Goal: Task Accomplishment & Management: Complete application form

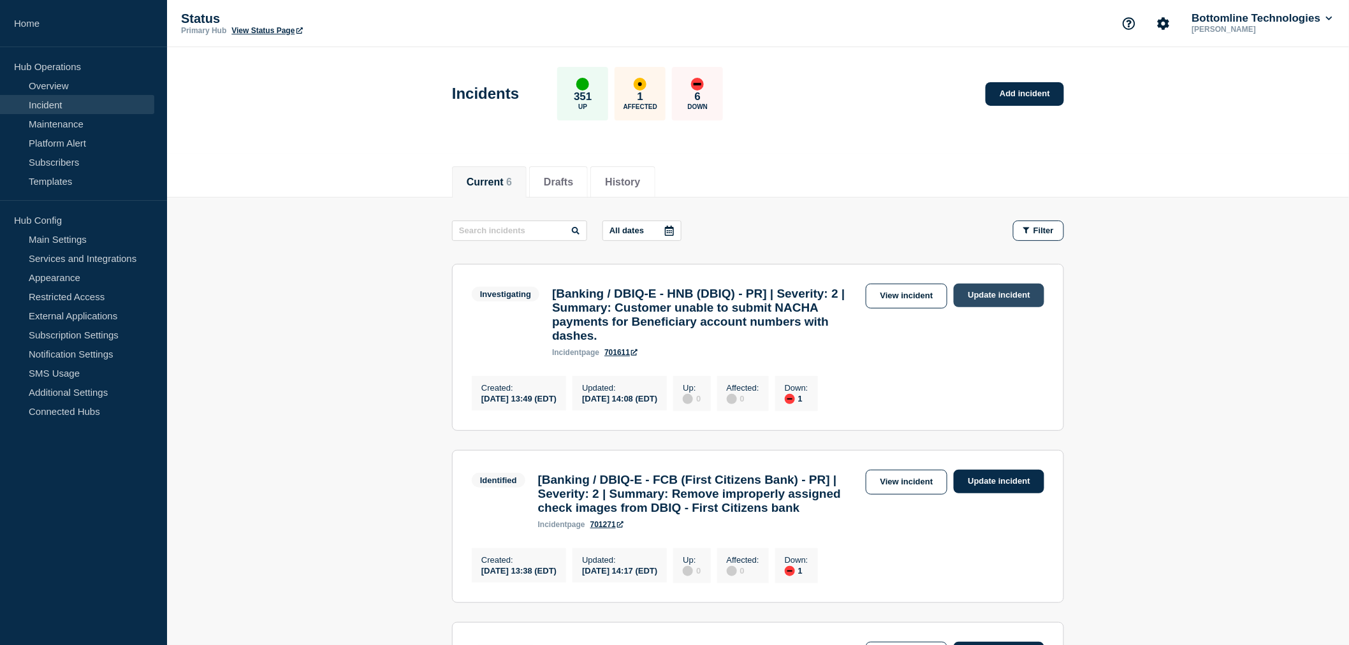
click at [1008, 295] on link "Update incident" at bounding box center [999, 296] width 91 height 24
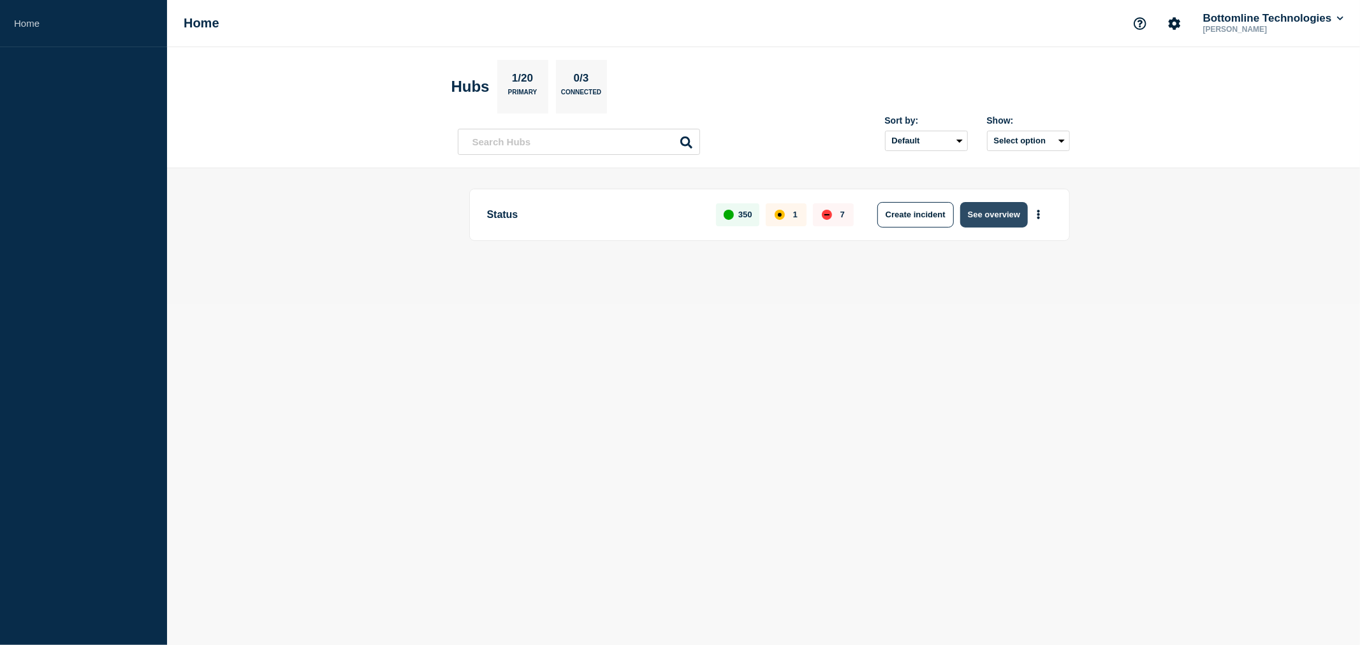
click at [997, 207] on button "See overview" at bounding box center [994, 215] width 68 height 26
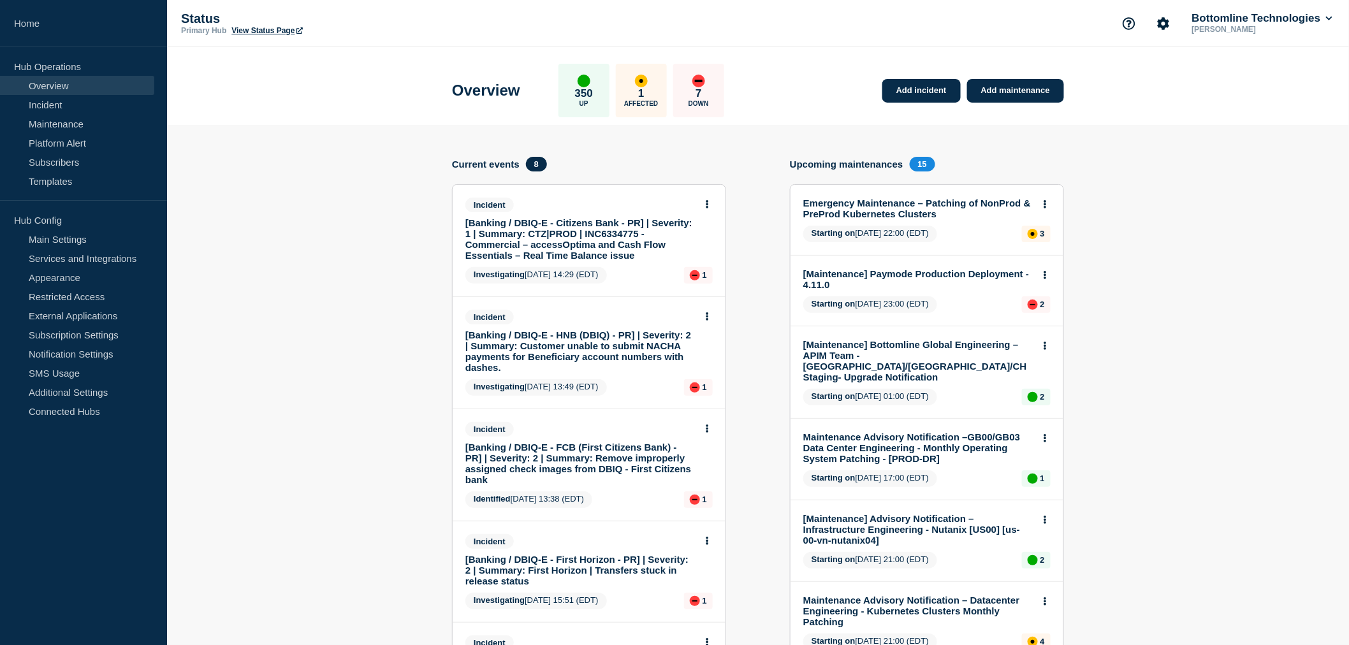
click at [582, 349] on link "[Banking / DBIQ-E - HNB (DBIQ) - PR] | Severity: 2 | Summary: Customer unable t…" at bounding box center [581, 351] width 230 height 43
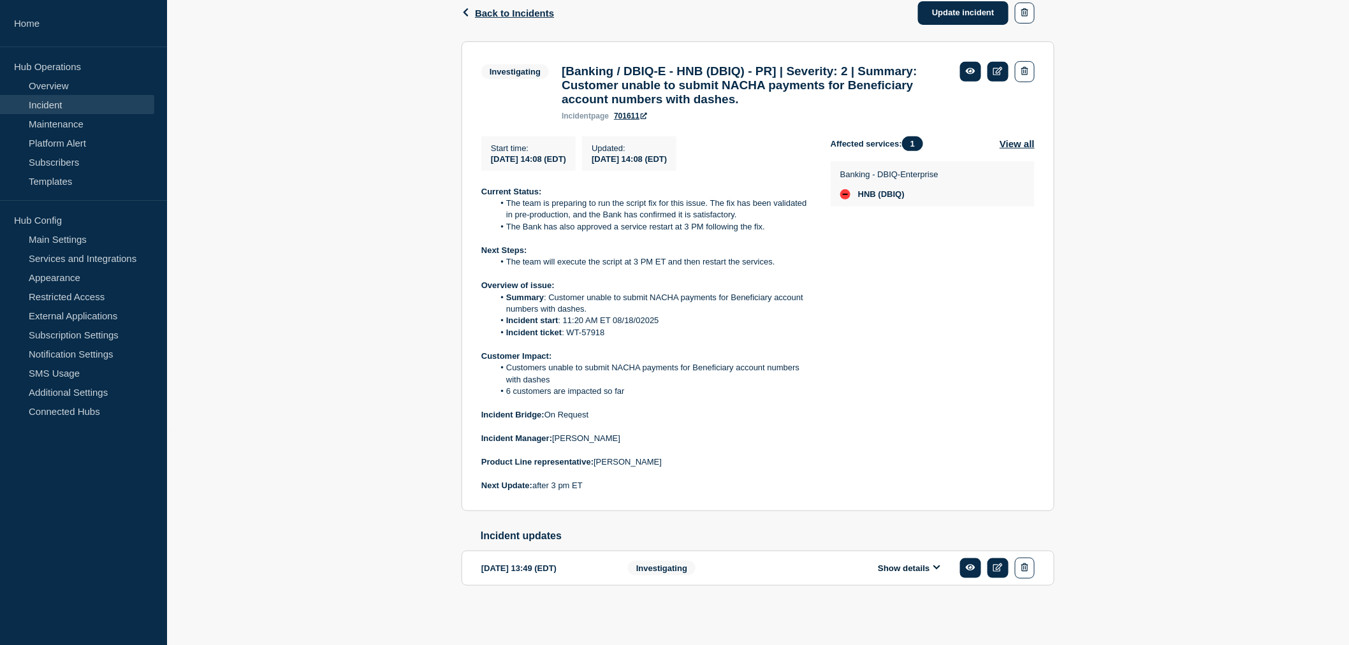
scroll to position [226, 0]
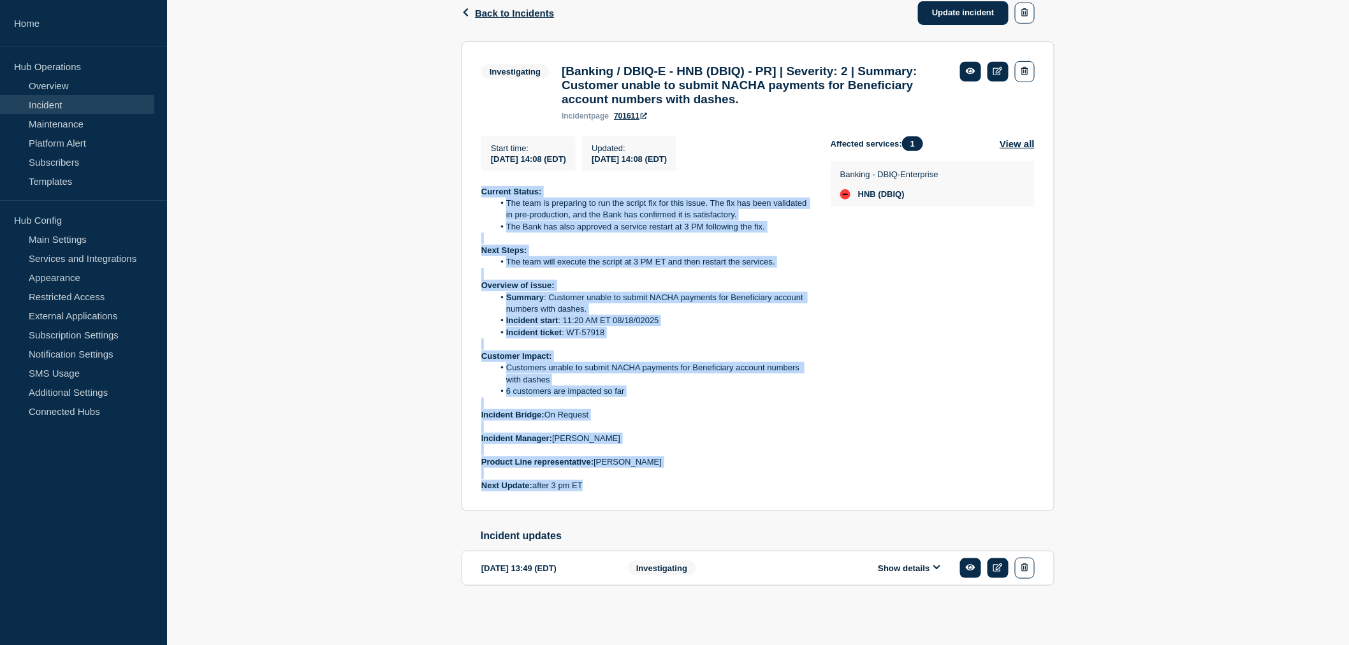
drag, startPoint x: 610, startPoint y: 481, endPoint x: 470, endPoint y: 187, distance: 326.1
click at [470, 187] on section "Investigating [Banking / DBIQ-E - HNB (DBIQ) - PR] | Severity: 2 | Summary: Cus…" at bounding box center [758, 276] width 593 height 471
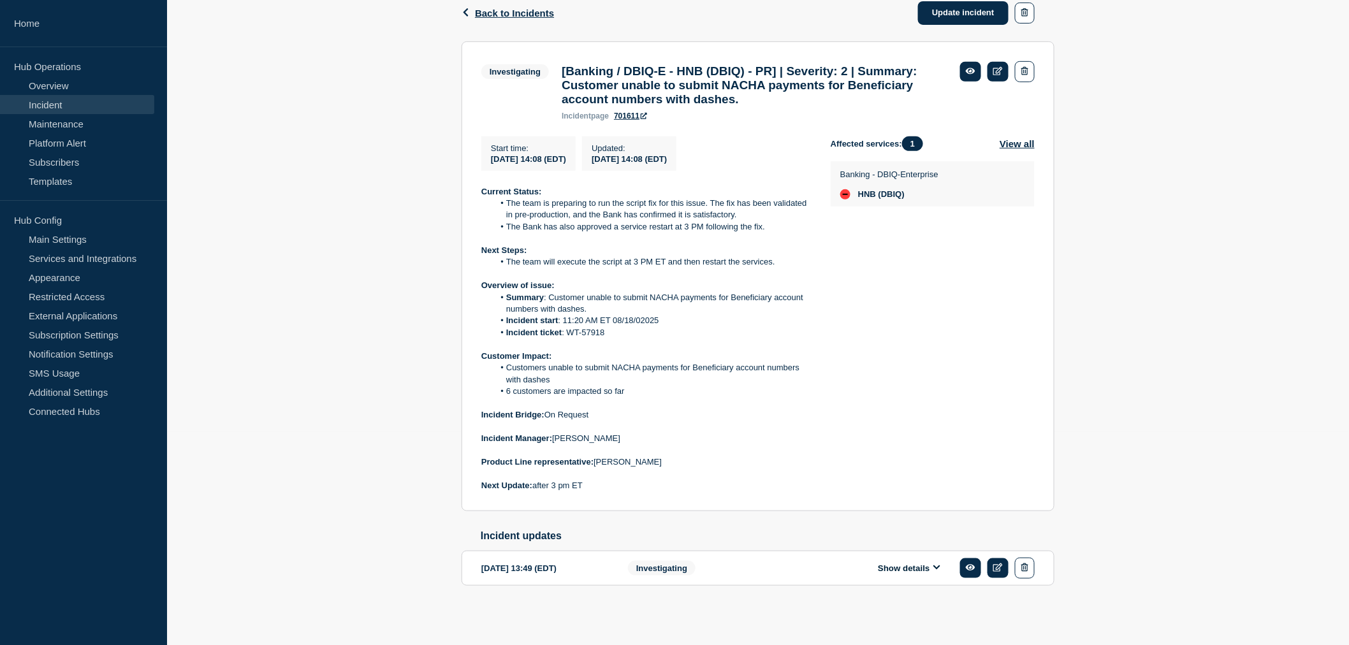
click at [480, 181] on section "Investigating [Banking / DBIQ-E - HNB (DBIQ) - PR] | Severity: 2 | Summary: Cus…" at bounding box center [758, 276] width 593 height 471
click at [478, 190] on section "Investigating [Banking / DBIQ-E - HNB (DBIQ) - PR] | Severity: 2 | Summary: Cus…" at bounding box center [758, 276] width 593 height 471
click at [481, 187] on strong "Current Status:" at bounding box center [511, 192] width 61 height 10
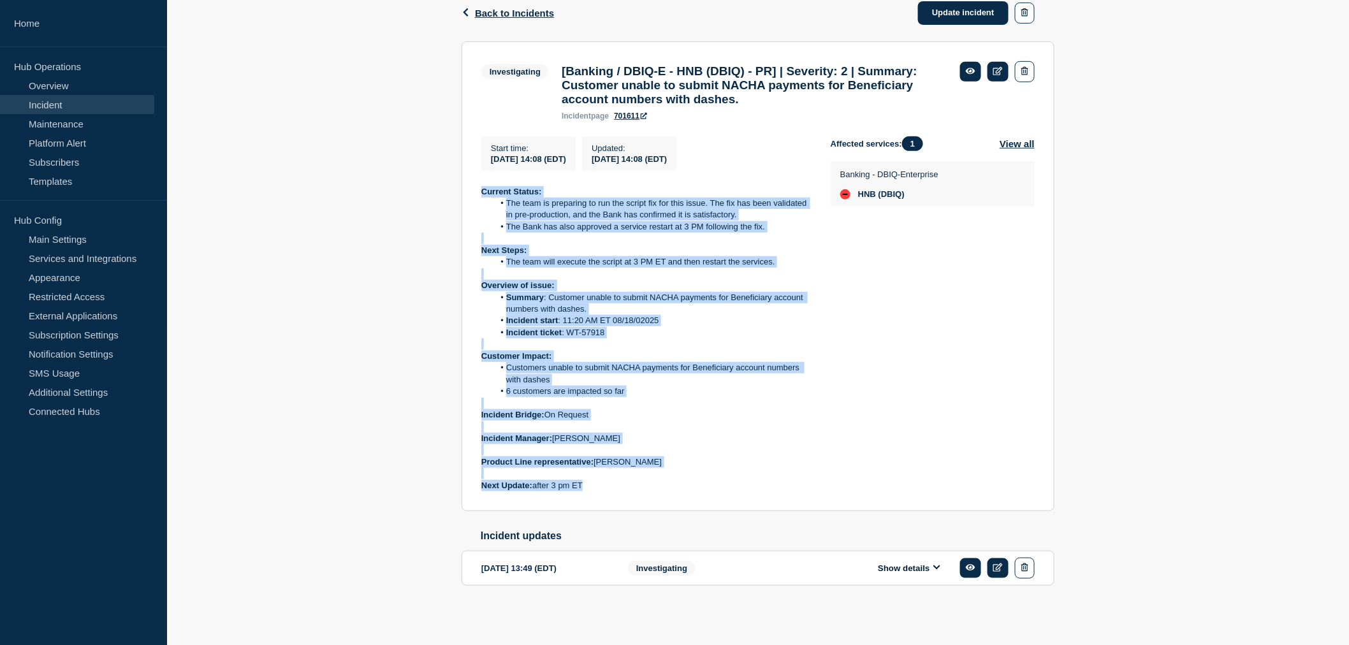
drag, startPoint x: 600, startPoint y: 487, endPoint x: 470, endPoint y: 179, distance: 334.4
click at [470, 179] on section "Investigating [Banking / DBIQ-E - HNB (DBIQ) - PR] | Severity: 2 | Summary: Cus…" at bounding box center [758, 276] width 593 height 471
copy div "Current Status: The team is preparing to run the script fix for this issue. The…"
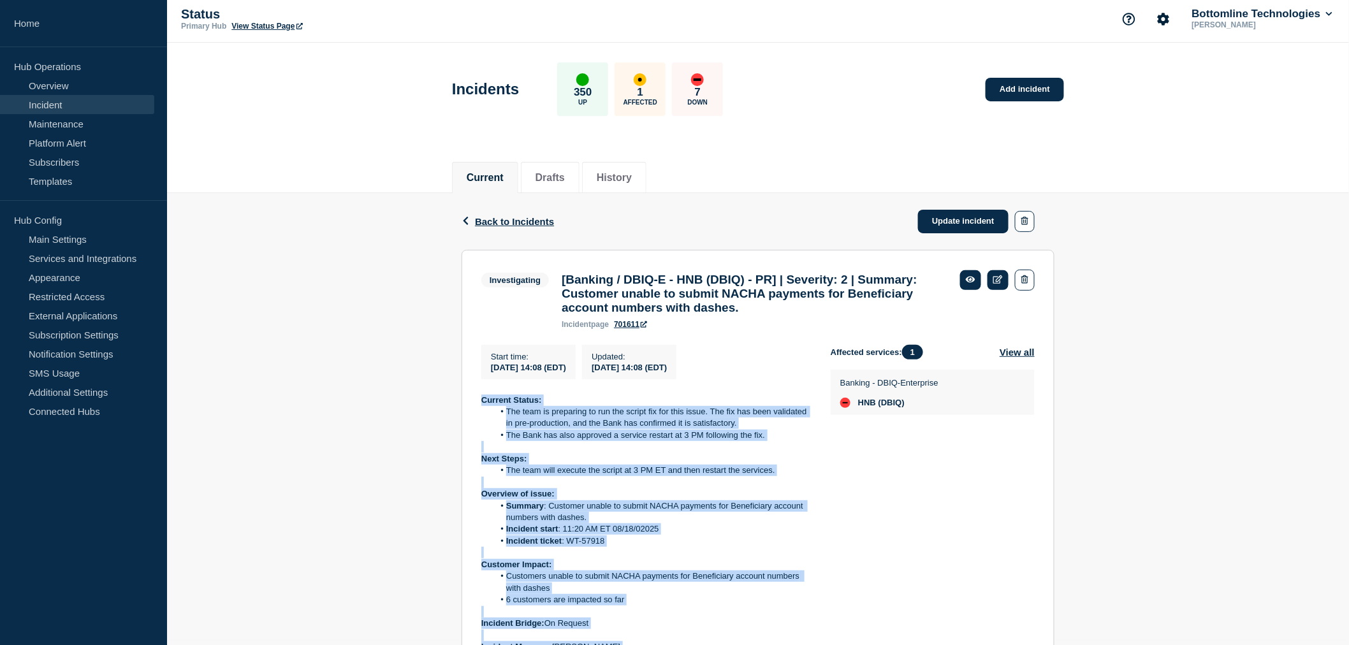
scroll to position [0, 0]
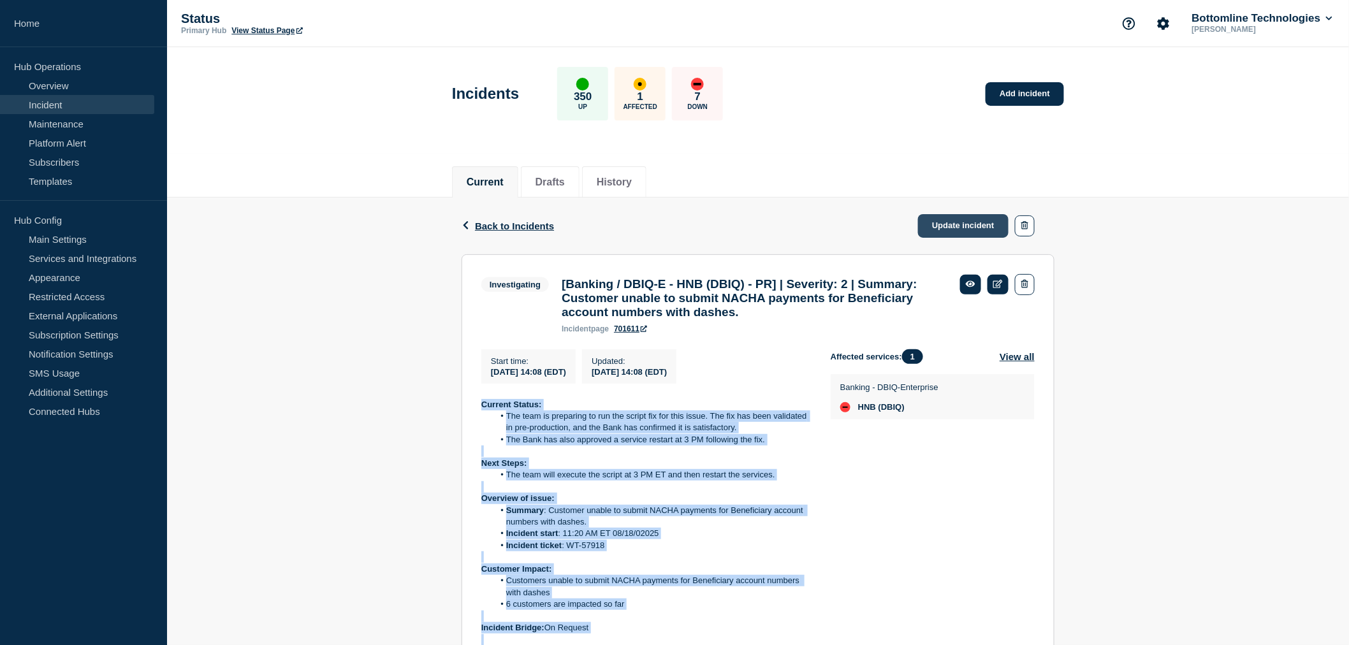
click at [947, 226] on link "Update incident" at bounding box center [963, 226] width 91 height 24
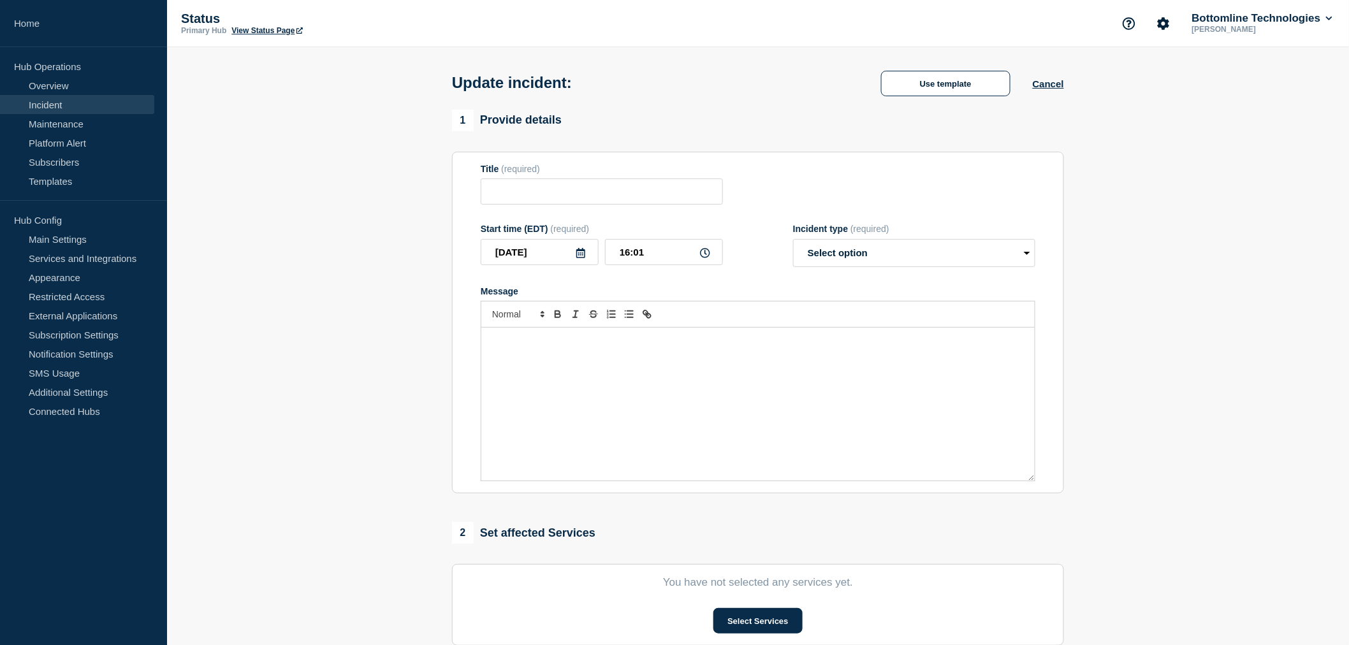
type input "[Banking / DBIQ-E - HNB (DBIQ) - PR] | Severity: 2 | Summary: Customer unable t…"
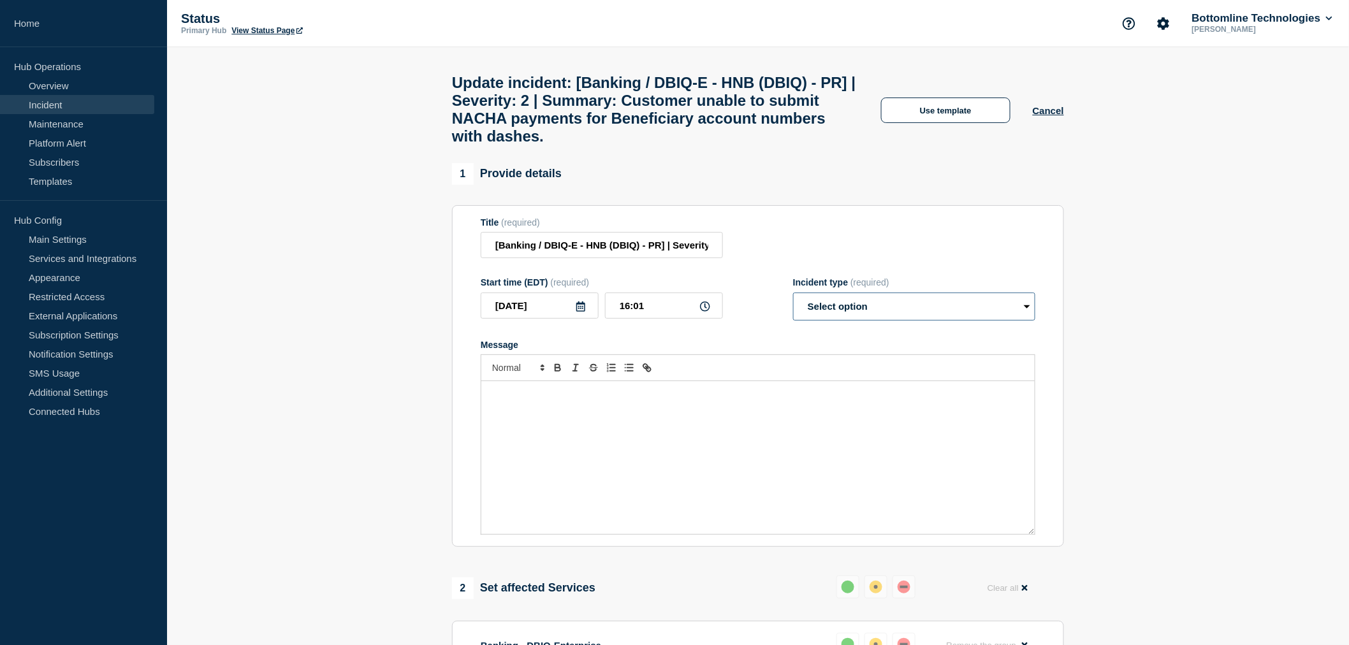
click at [845, 321] on select "Select option Investigating Identified Monitoring Resolved" at bounding box center [914, 307] width 242 height 28
select select "resolved"
click at [793, 308] on select "Select option Investigating Identified Monitoring Resolved" at bounding box center [914, 307] width 242 height 28
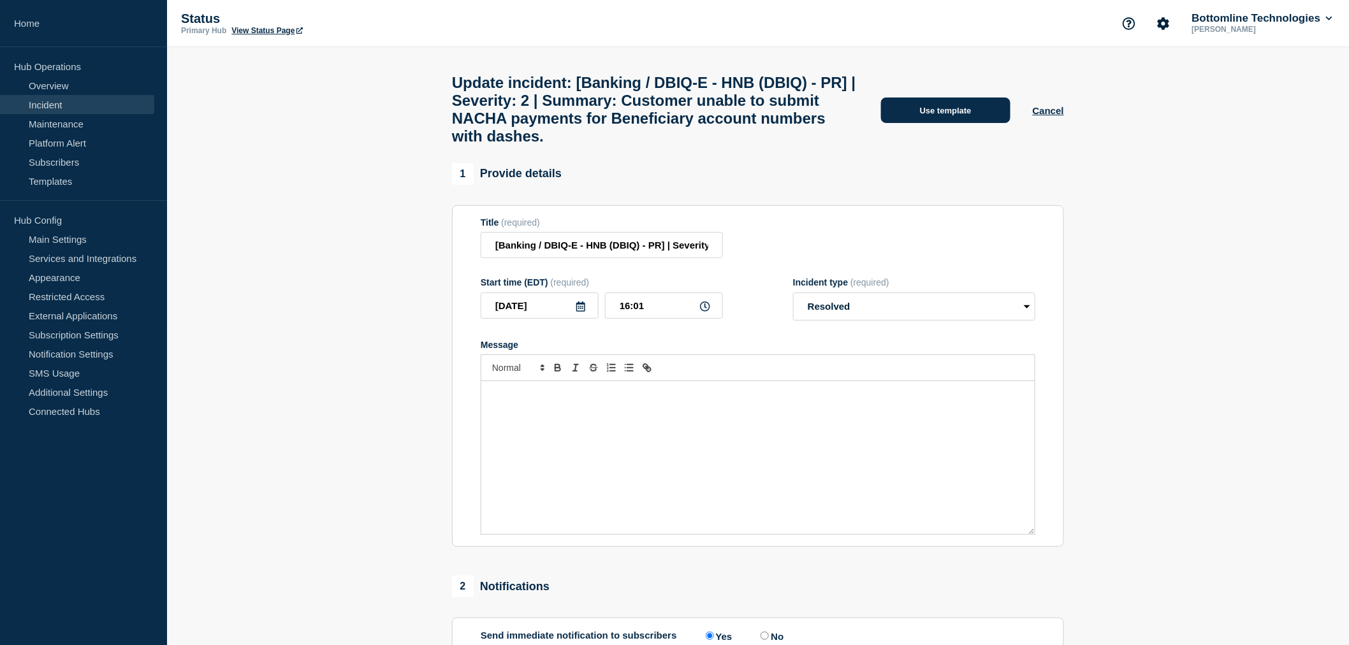
click at [931, 114] on button "Use template" at bounding box center [945, 111] width 129 height 26
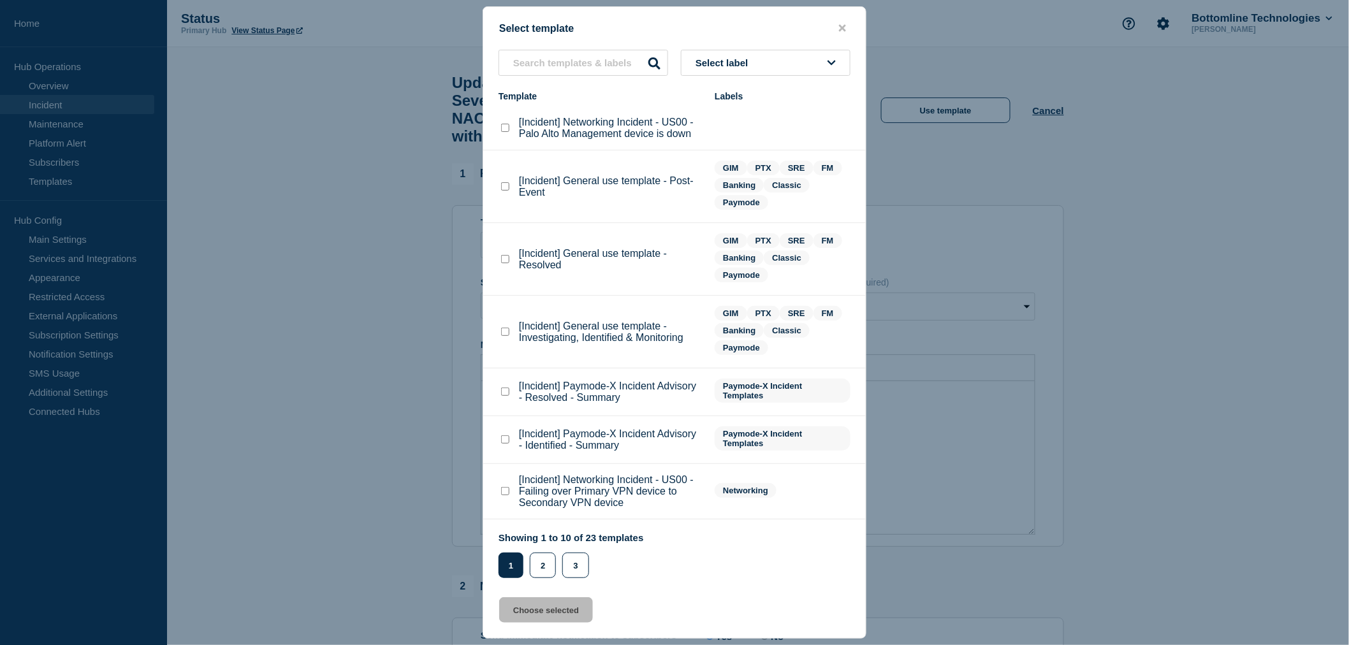
click at [507, 256] on checkbox"] "[Incident] General use template - Resolved checkbox" at bounding box center [505, 259] width 8 height 8
checkbox checkbox"] "true"
click at [534, 617] on button "Choose selected" at bounding box center [546, 611] width 94 height 26
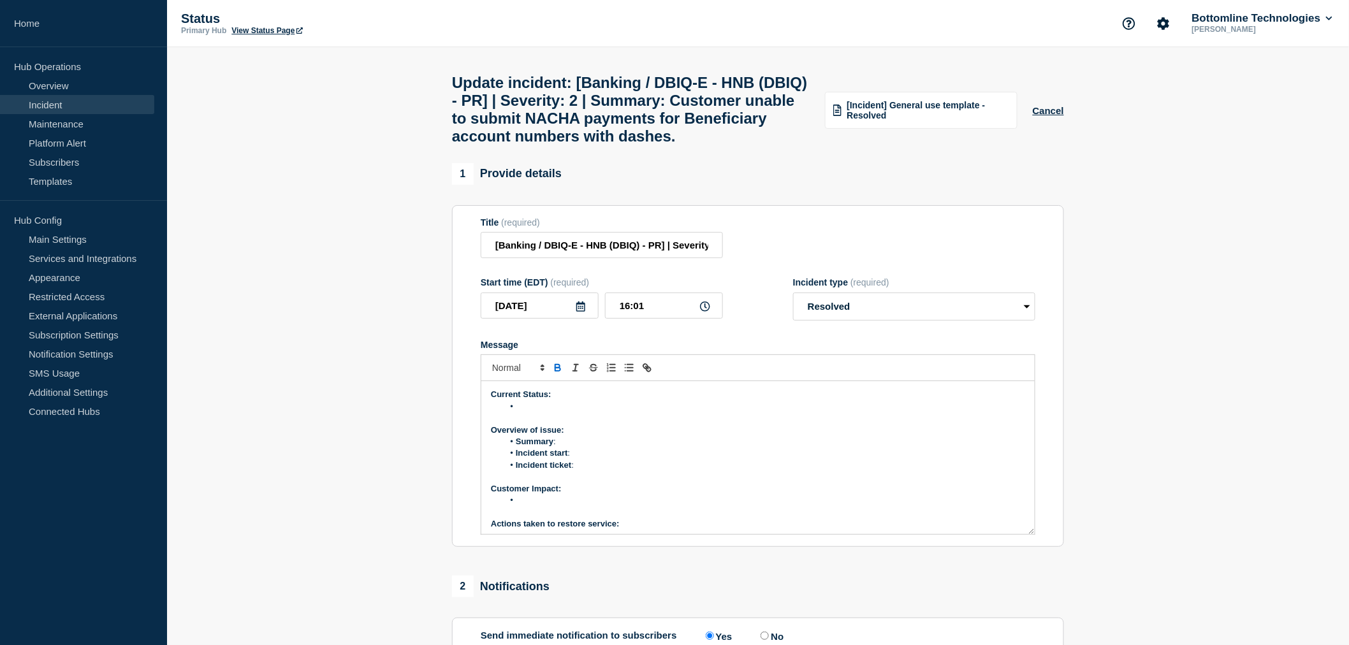
click at [543, 413] on li "Message" at bounding box center [765, 406] width 522 height 11
click at [531, 413] on li "Message" at bounding box center [765, 406] width 522 height 11
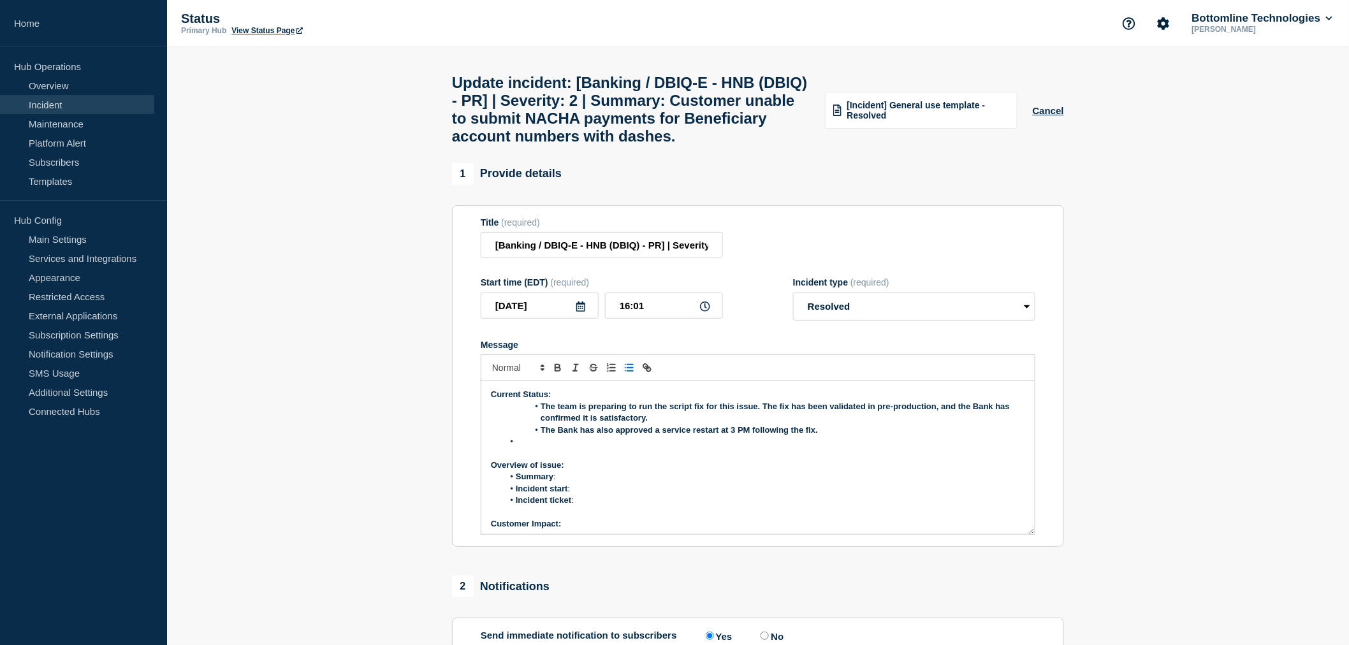
click at [540, 425] on li "The team is preparing to run the script fix for this issue. The fix has been va…" at bounding box center [765, 413] width 522 height 24
click at [540, 436] on li "The Bank has also approved a service restart at 3 PM following the fix." at bounding box center [765, 430] width 522 height 11
click at [520, 448] on li "Message" at bounding box center [765, 441] width 522 height 11
drag, startPoint x: 615, startPoint y: 442, endPoint x: 552, endPoint y: 439, distance: 63.2
click at [552, 423] on strong "The team is preparing to run the script fix for this issue. The fix has been va…" at bounding box center [752, 412] width 472 height 21
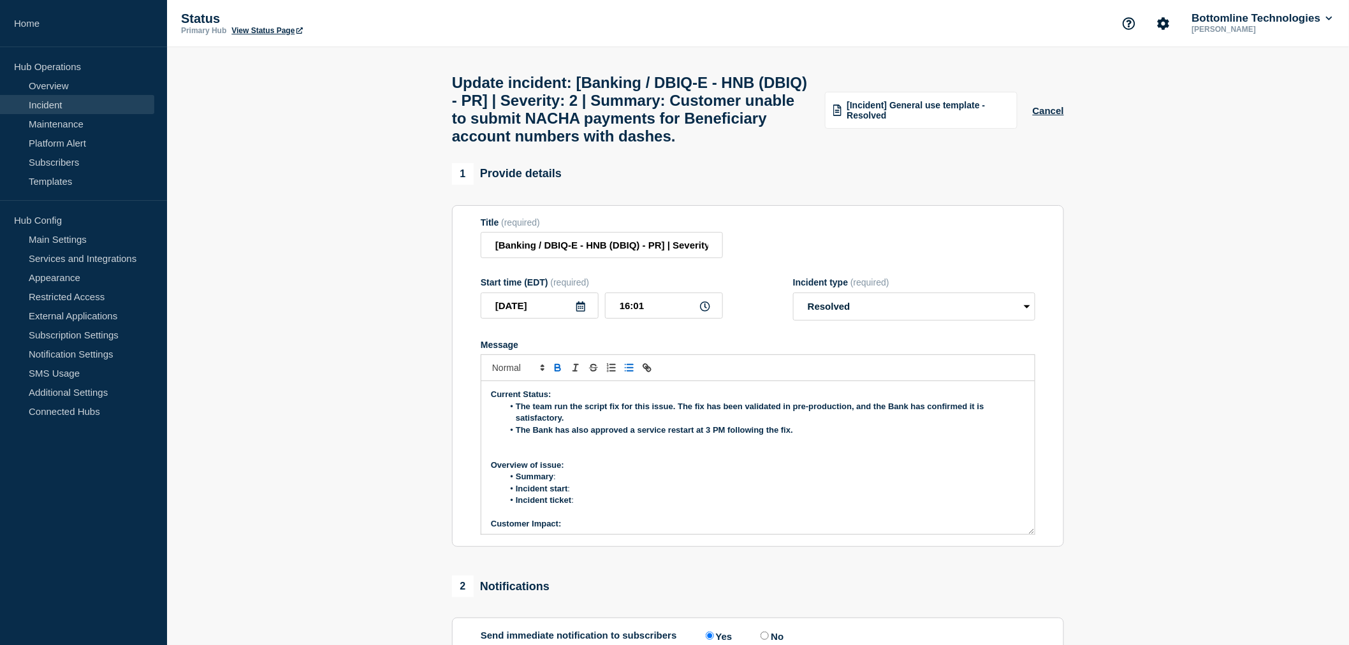
click at [561, 423] on strong "The team run the script fix for this issue. The fix has been validated in pre-p…" at bounding box center [751, 412] width 471 height 21
drag, startPoint x: 518, startPoint y: 466, endPoint x: 640, endPoint y: 466, distance: 121.8
click at [640, 435] on strong "The Bank has also approved a service restart at 3 PM following the fix." at bounding box center [654, 430] width 277 height 10
drag, startPoint x: 570, startPoint y: 467, endPoint x: 577, endPoint y: 467, distance: 7.0
click at [571, 435] on strong "service restart at 3 PM following the fix." at bounding box center [594, 430] width 156 height 10
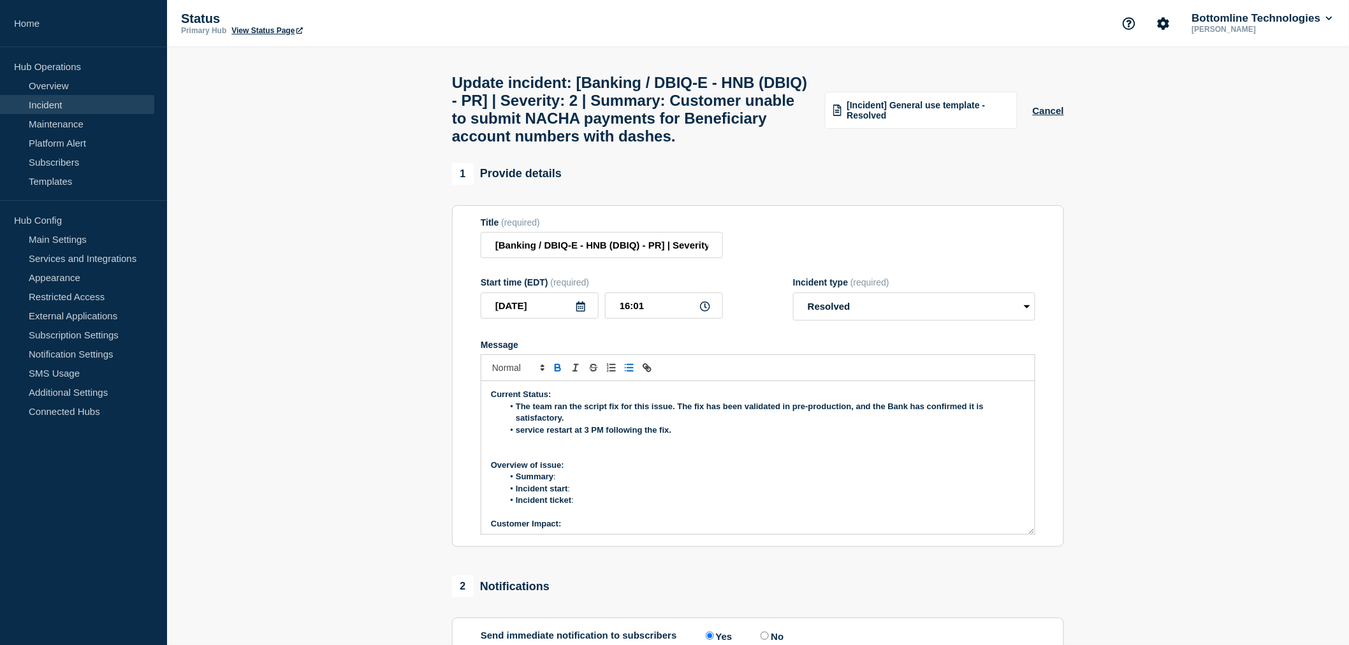
click at [578, 435] on strong "service restart at 3 PM following the fix." at bounding box center [594, 430] width 156 height 10
click at [575, 435] on strong "service restart at 3 PM following the fix." at bounding box center [594, 430] width 156 height 10
drag, startPoint x: 894, startPoint y: 466, endPoint x: 788, endPoint y: 469, distance: 106.6
click at [788, 436] on li "service restart was performed and Bank confirmed issue is resolvedat 3 PM follo…" at bounding box center [765, 430] width 522 height 11
click at [809, 423] on strong "The team ran the script fix for this issue. The fix has been validated in pre-p…" at bounding box center [751, 412] width 471 height 21
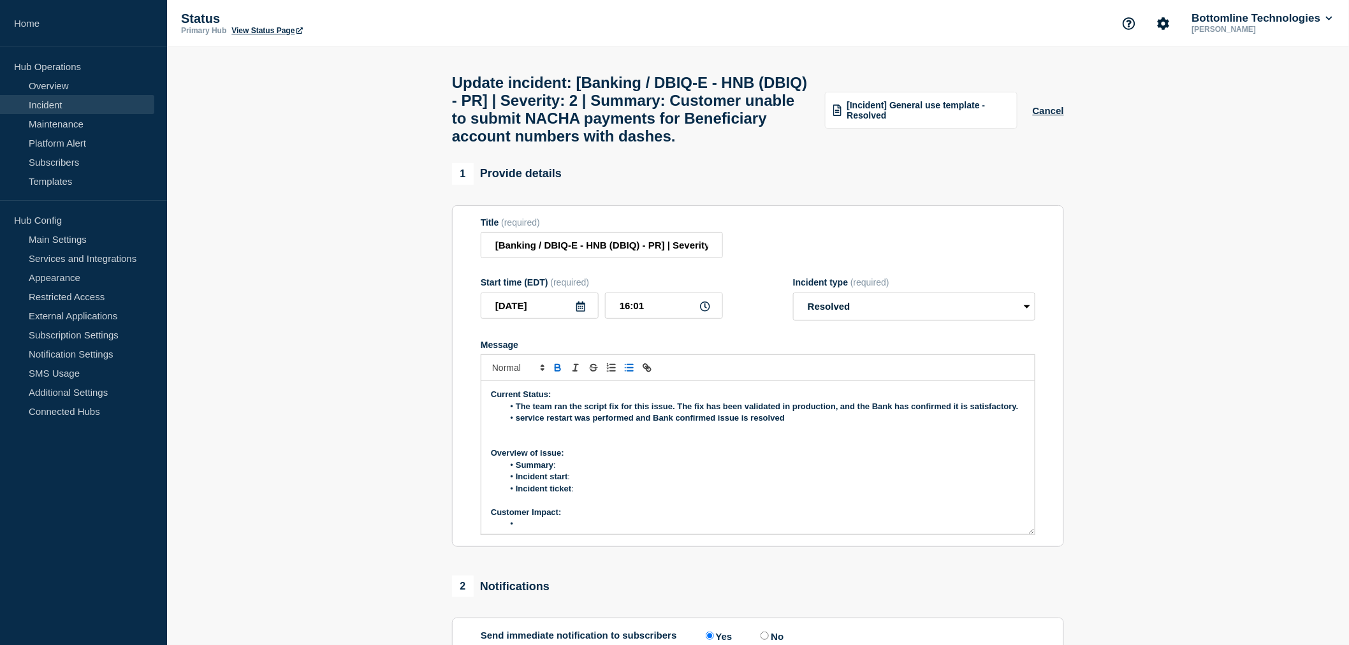
click at [679, 411] on strong "The team ran the script fix for this issue. The fix has been validated in produ…" at bounding box center [767, 407] width 503 height 10
drag, startPoint x: 679, startPoint y: 443, endPoint x: 766, endPoint y: 455, distance: 88.1
click at [766, 413] on li "The team ran the script fix for this issue. The fix has been validated in produ…" at bounding box center [765, 406] width 522 height 11
drag, startPoint x: 652, startPoint y: 454, endPoint x: 767, endPoint y: 455, distance: 114.8
click at [763, 423] on strong "service restart was performed and Bank confirmed issue is resolved" at bounding box center [650, 418] width 269 height 10
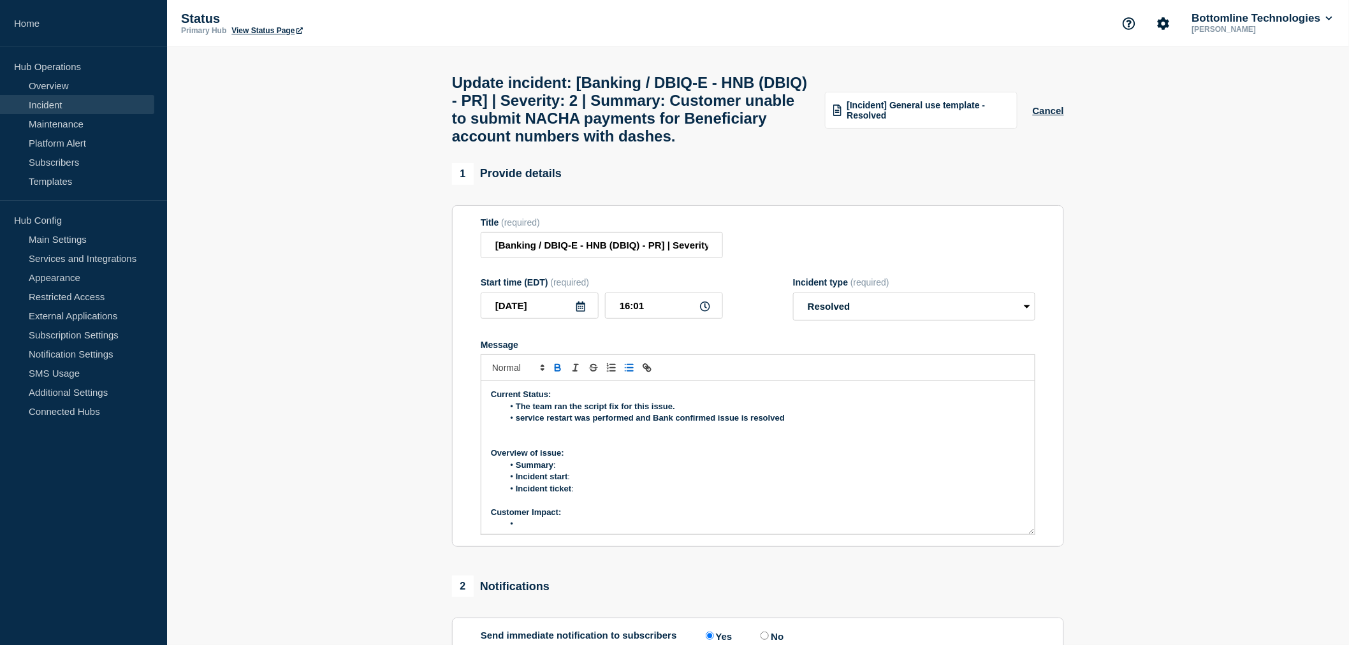
click at [795, 424] on li "service restart was performed and Bank confirmed issue is resolved" at bounding box center [765, 418] width 522 height 11
drag, startPoint x: 796, startPoint y: 455, endPoint x: 654, endPoint y: 459, distance: 142.3
click at [654, 424] on li "service restart was performed and Bank confirmed issue is resolved" at bounding box center [765, 418] width 522 height 11
click at [491, 423] on strong "service restart was performed and The fix has been validated in production, and…" at bounding box center [730, 418] width 478 height 10
click at [629, 368] on line "Toggle bulleted list" at bounding box center [631, 368] width 6 height 0
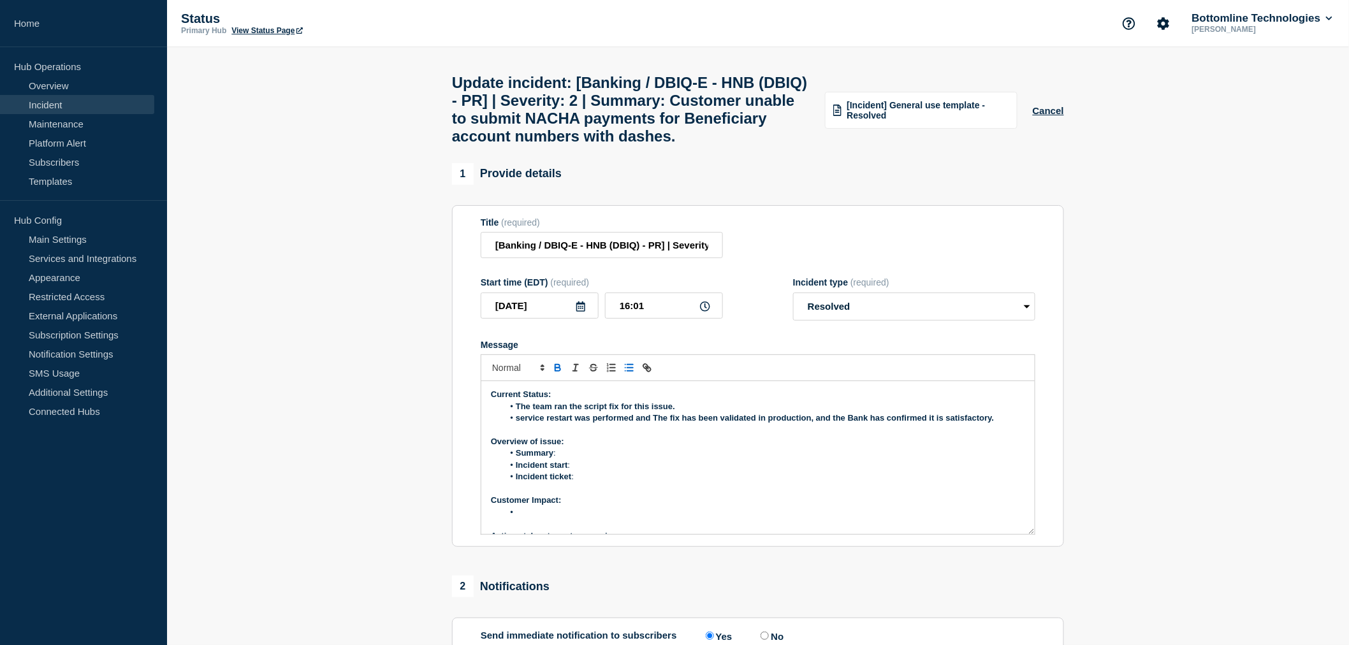
click at [569, 459] on li "Summary :" at bounding box center [765, 453] width 522 height 11
click at [565, 459] on li "Summary :" at bounding box center [765, 453] width 522 height 11
drag, startPoint x: 930, startPoint y: 488, endPoint x: 559, endPoint y: 492, distance: 371.2
click at [559, 459] on li "Summary : Customer unable to submit NACHA payments for Beneficiary account numb…" at bounding box center [765, 453] width 522 height 11
click at [582, 471] on li "Incident start :" at bounding box center [765, 465] width 522 height 11
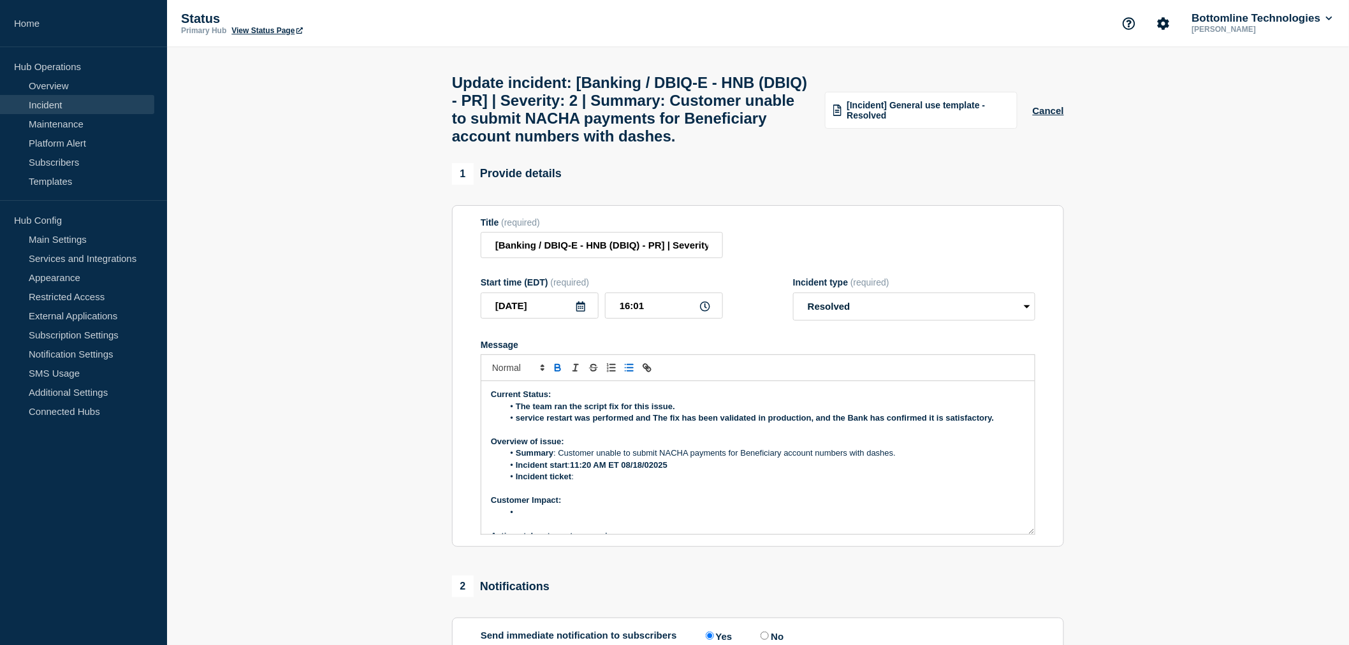
click at [591, 483] on li "Incident ticket :" at bounding box center [765, 476] width 522 height 11
click at [582, 483] on li "Incident ticket :" at bounding box center [765, 476] width 522 height 11
drag, startPoint x: 624, startPoint y: 518, endPoint x: 578, endPoint y: 513, distance: 45.6
click at [578, 483] on li "Incident ticket : WT-57918" at bounding box center [765, 476] width 522 height 11
drag, startPoint x: 683, startPoint y: 505, endPoint x: 575, endPoint y: 503, distance: 108.4
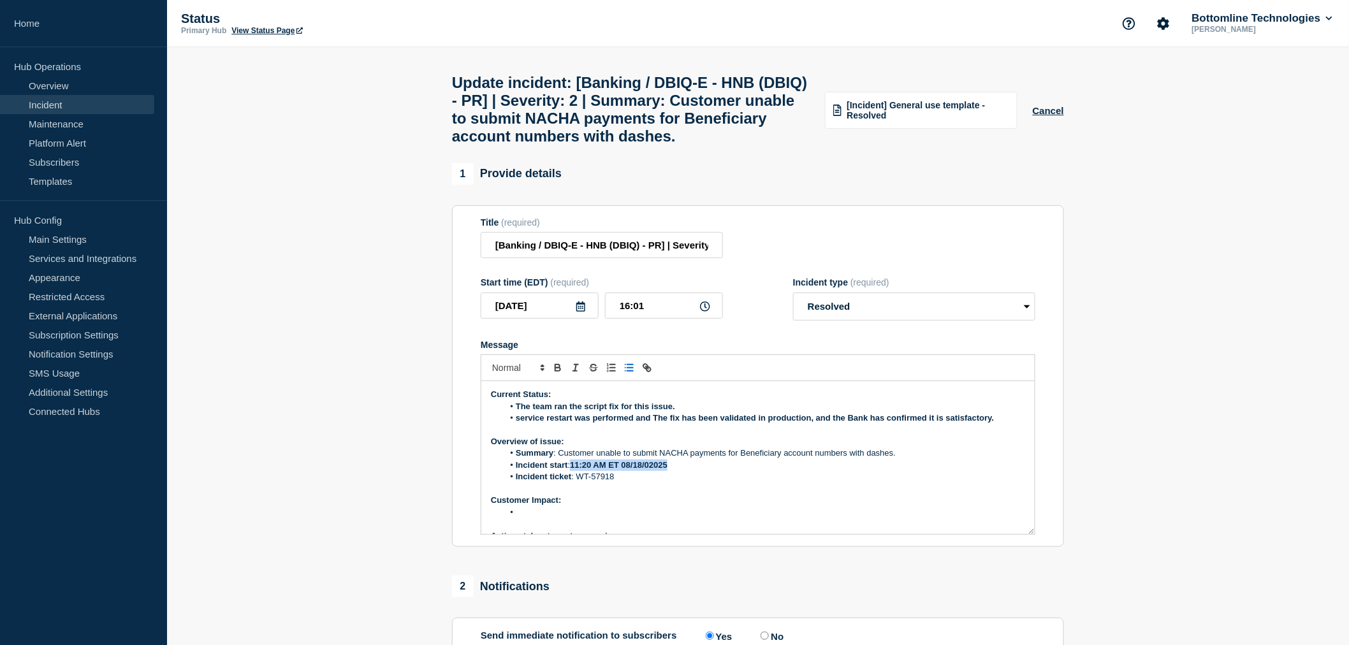
click at [575, 471] on li "Incident start : 11:20 AM ET 08/18/02025" at bounding box center [765, 465] width 522 height 11
click at [608, 506] on p "Customer Impact:" at bounding box center [758, 500] width 534 height 11
click at [527, 518] on li "Message" at bounding box center [765, 512] width 522 height 11
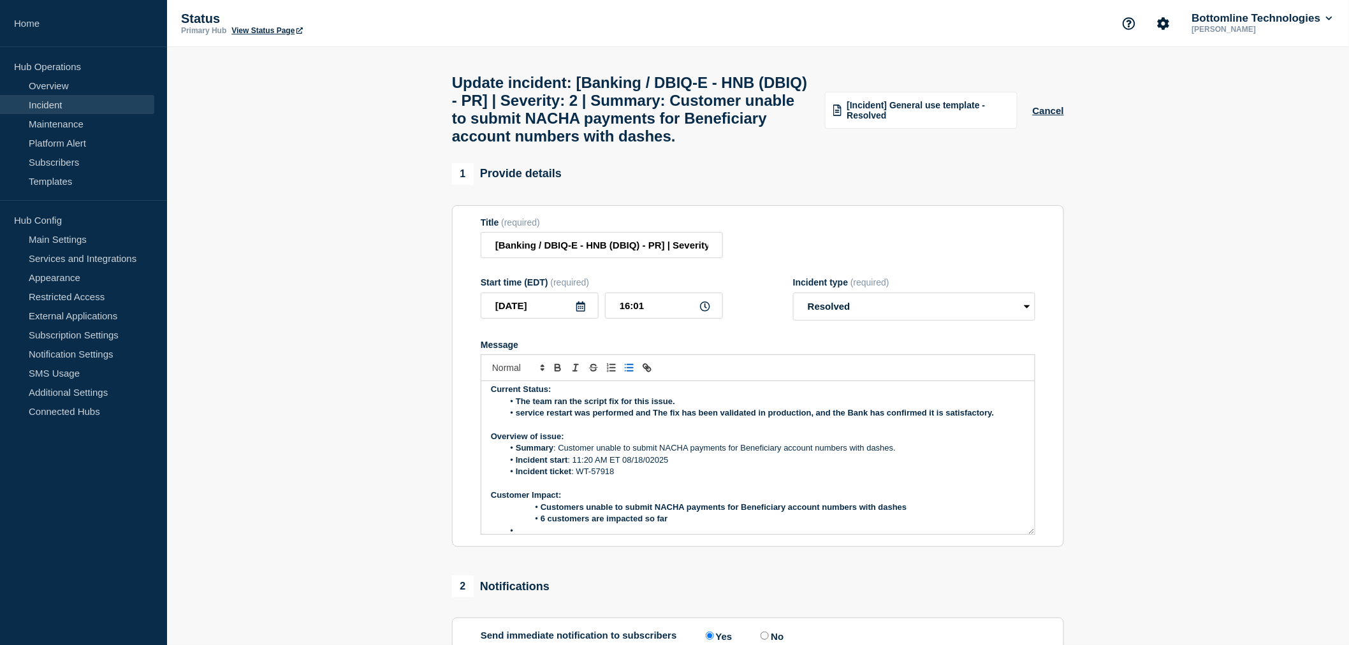
click at [540, 513] on li "Customers unable to submit NACHA payments for Beneficiary account numbers with …" at bounding box center [765, 507] width 522 height 11
click at [541, 524] on strong "6 customers are impacted so far" at bounding box center [604, 519] width 127 height 10
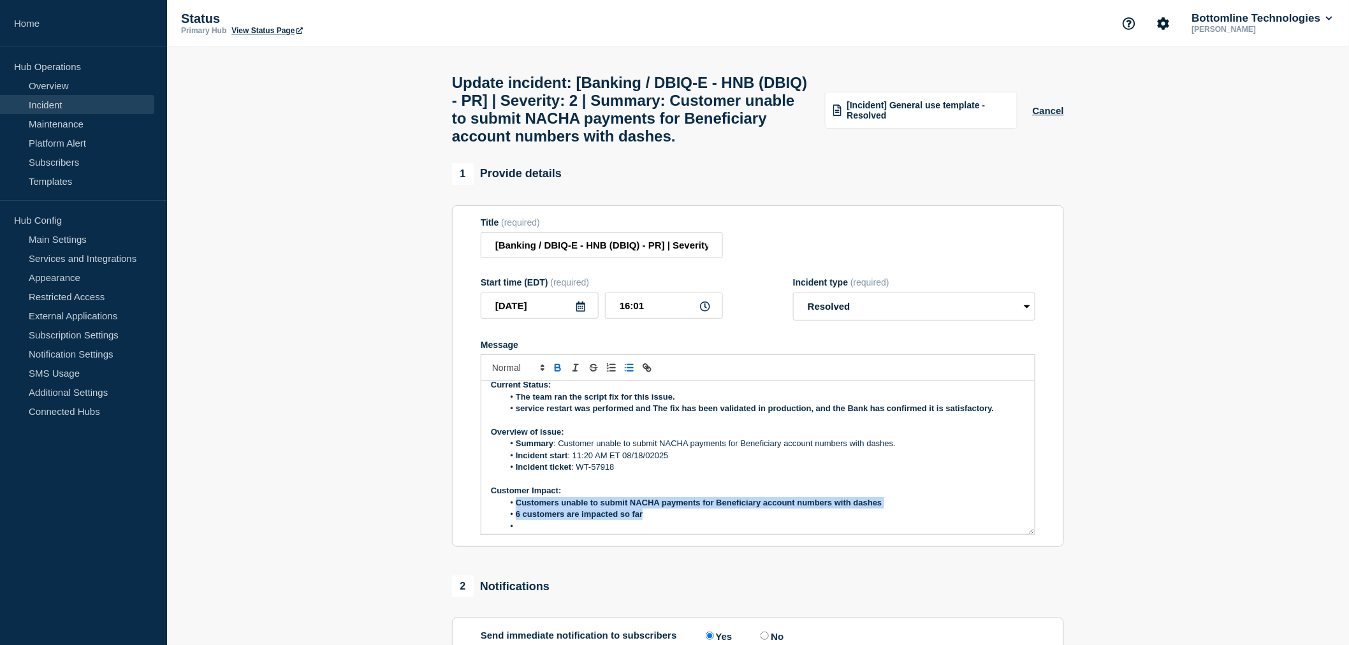
drag, startPoint x: 652, startPoint y: 553, endPoint x: 513, endPoint y: 540, distance: 139.7
click at [513, 533] on ol "Customers unable to submit NACHA payments for Beneficiary account numbers with …" at bounding box center [758, 514] width 534 height 35
click at [518, 533] on li "Message" at bounding box center [765, 526] width 522 height 11
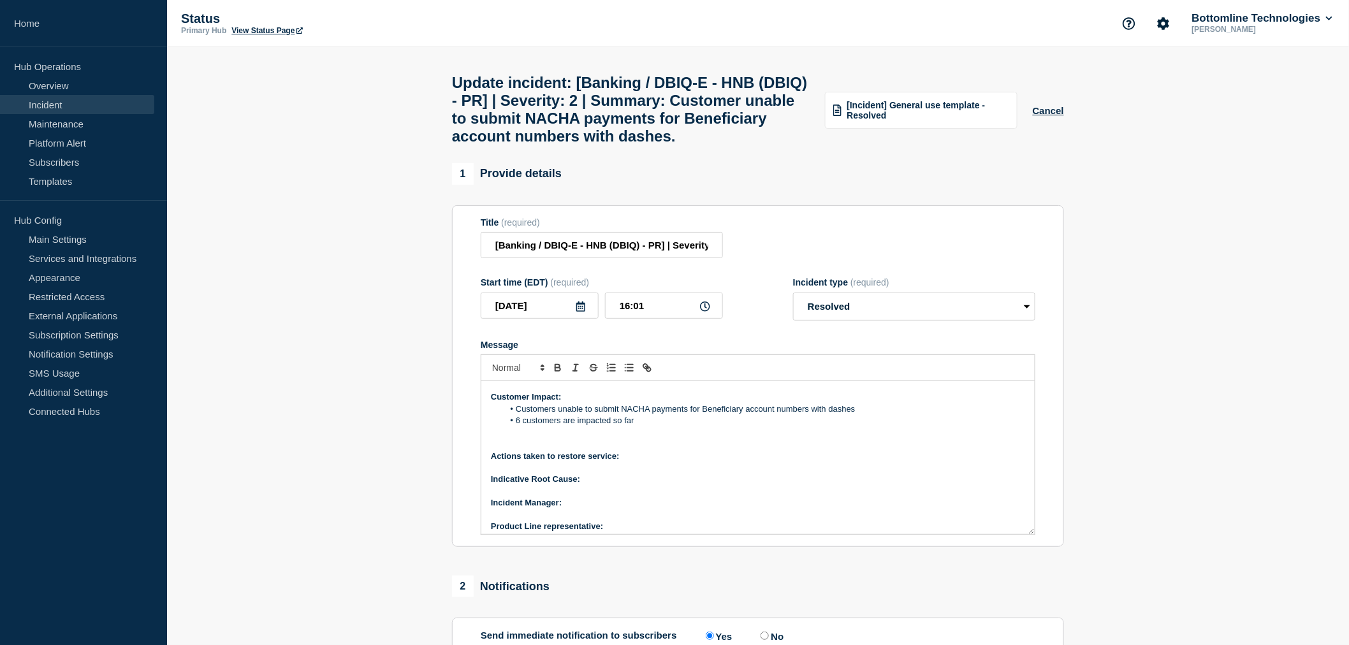
scroll to position [109, 0]
click at [626, 457] on p "Actions taken to restore service:" at bounding box center [758, 450] width 534 height 11
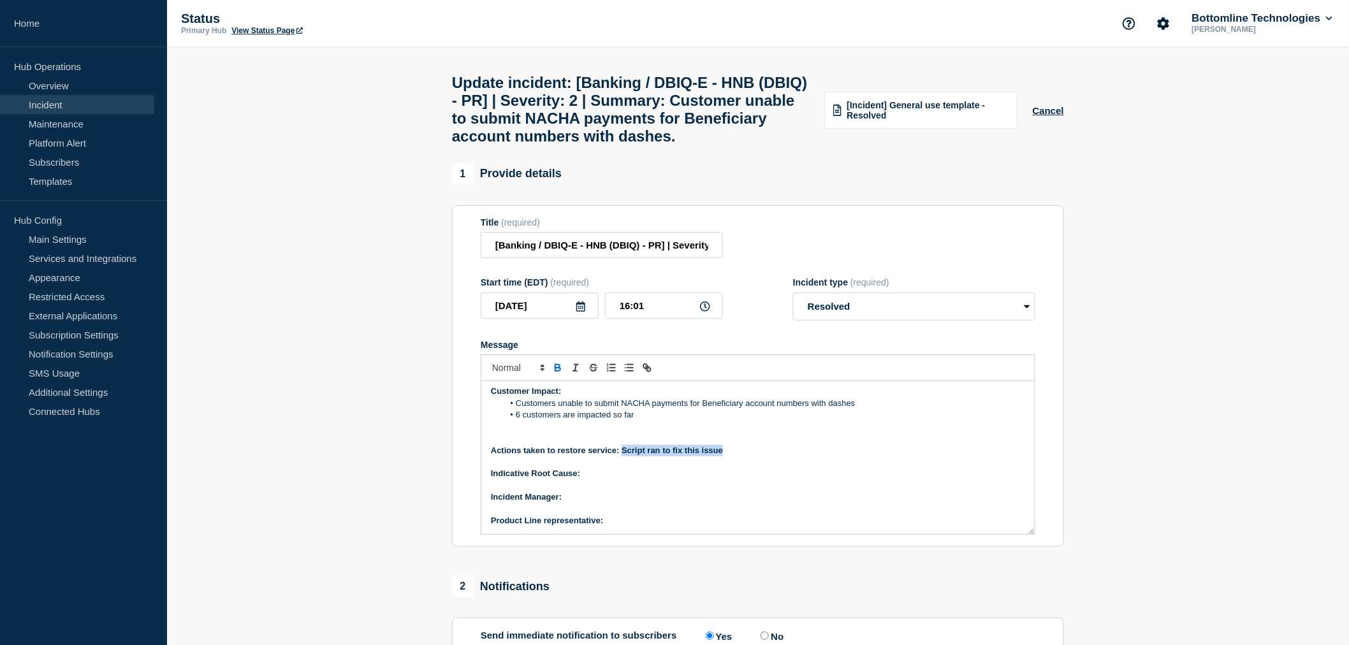
drag, startPoint x: 735, startPoint y: 488, endPoint x: 624, endPoint y: 488, distance: 111.6
click at [624, 457] on p "Actions taken to restore service: Script ran to fix this issue" at bounding box center [758, 450] width 534 height 11
click at [606, 480] on p "Indicative Root Cause:" at bounding box center [758, 473] width 534 height 11
click at [589, 503] on p "﻿Incident Manager:" at bounding box center [758, 497] width 534 height 11
drag, startPoint x: 605, startPoint y: 512, endPoint x: 583, endPoint y: 513, distance: 21.7
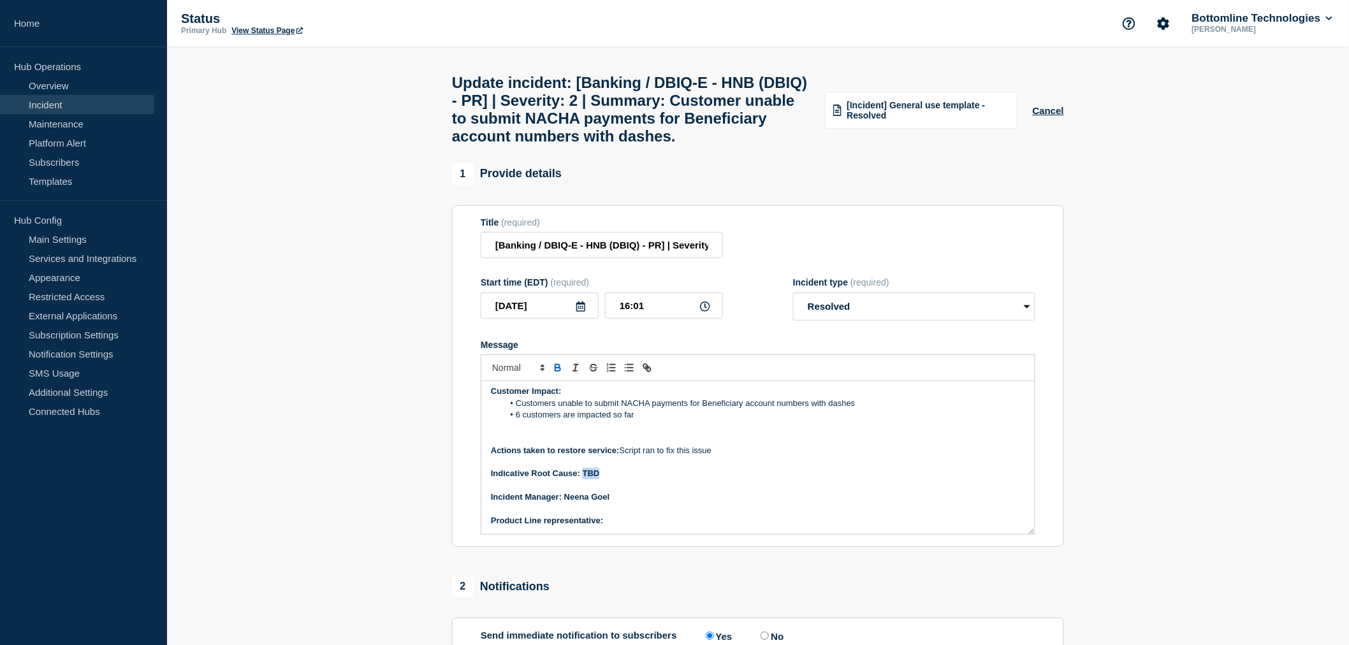
click at [583, 480] on p "Indicative Root Cause: TBD" at bounding box center [758, 473] width 534 height 11
drag, startPoint x: 613, startPoint y: 532, endPoint x: 564, endPoint y: 538, distance: 49.4
click at [564, 503] on p "﻿Incident Manager: [PERSON_NAME]" at bounding box center [758, 497] width 534 height 11
click at [608, 527] on p "Product Line representative:" at bounding box center [758, 520] width 534 height 11
drag, startPoint x: 652, startPoint y: 560, endPoint x: 608, endPoint y: 565, distance: 44.3
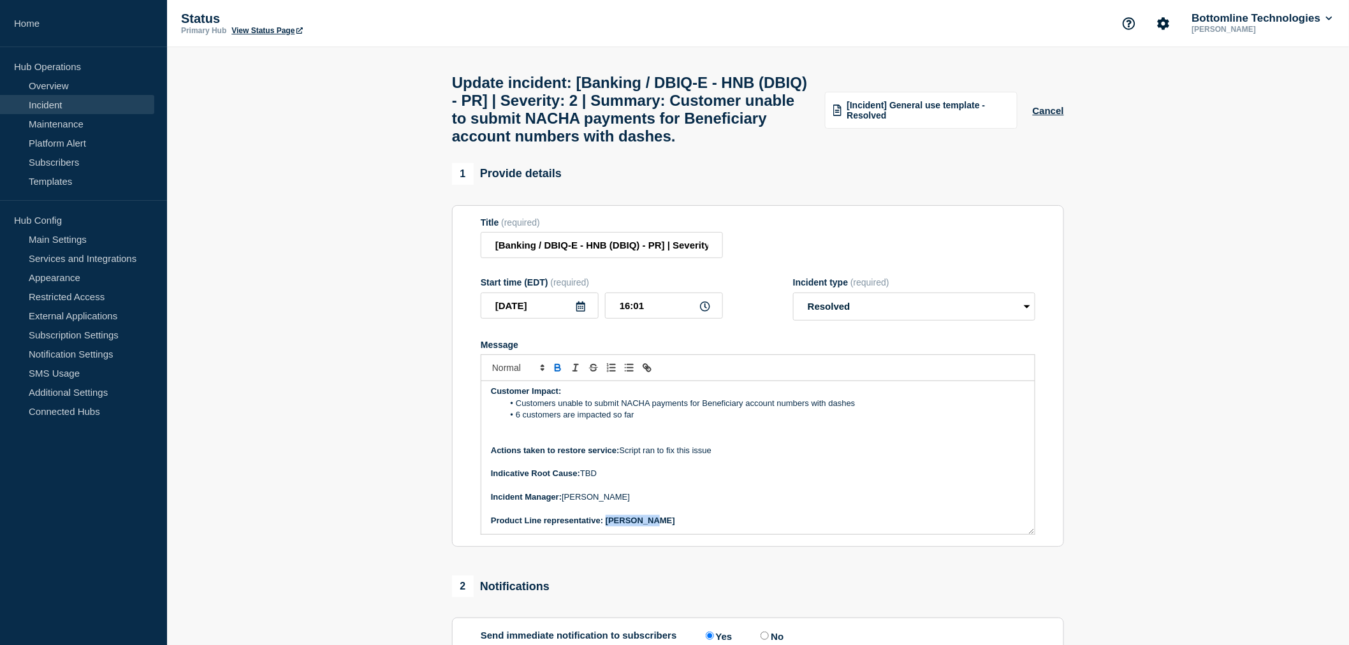
click at [608, 534] on div "Current Status: The team ran the script fix for this issue. service restart was…" at bounding box center [758, 457] width 554 height 153
click at [694, 492] on p "Message" at bounding box center [758, 485] width 534 height 11
click at [492, 433] on p "Message" at bounding box center [758, 427] width 534 height 11
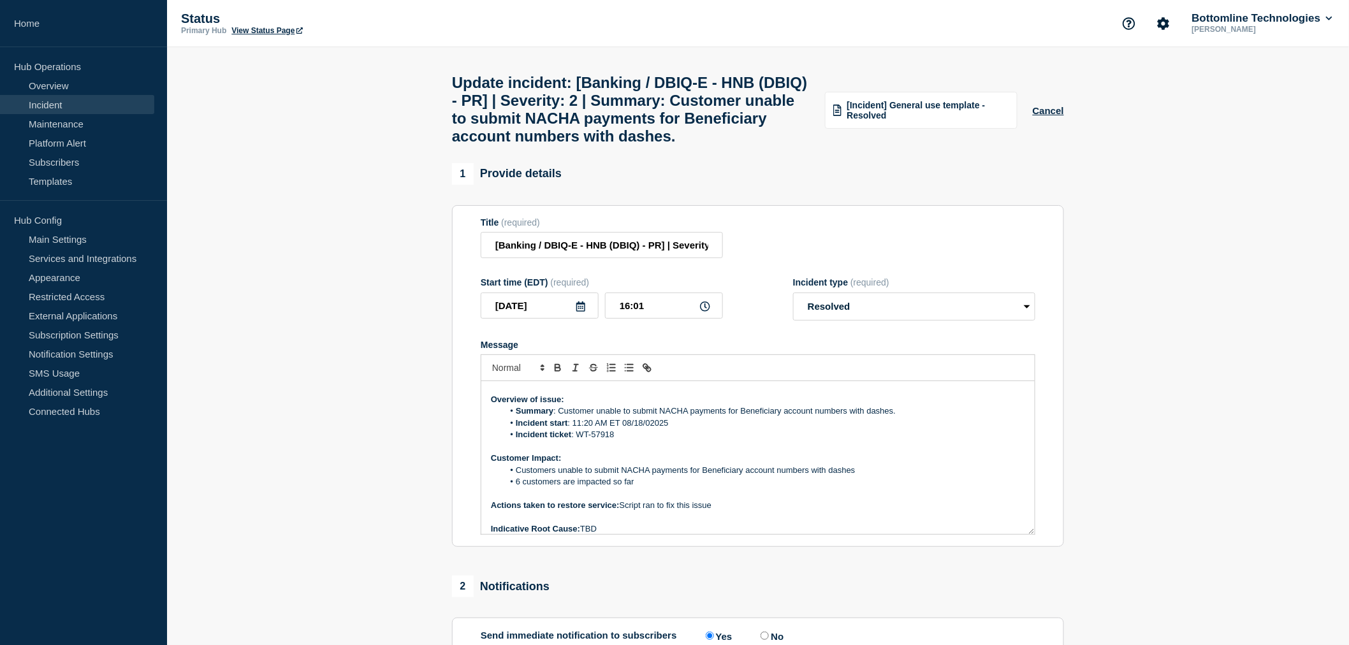
scroll to position [0, 0]
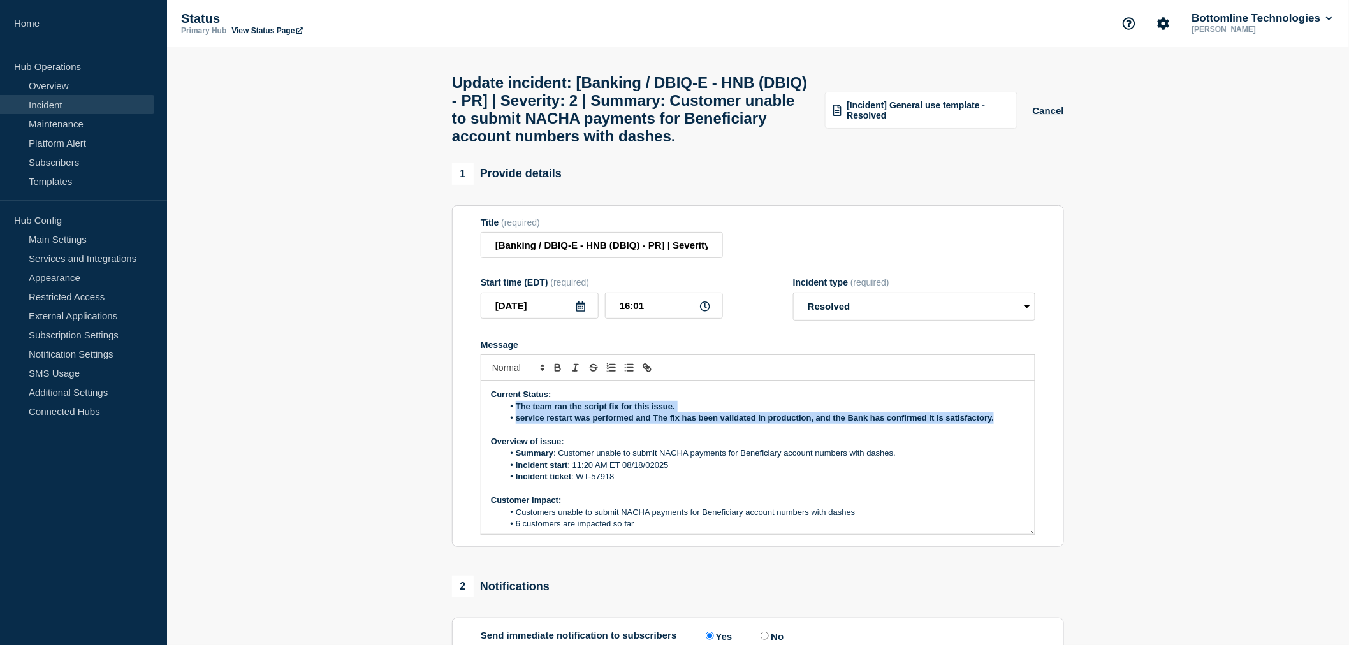
drag, startPoint x: 998, startPoint y: 455, endPoint x: 515, endPoint y: 447, distance: 483.5
click at [515, 425] on ol "The team ran the script fix for this issue. service restart was performed and T…" at bounding box center [758, 413] width 534 height 24
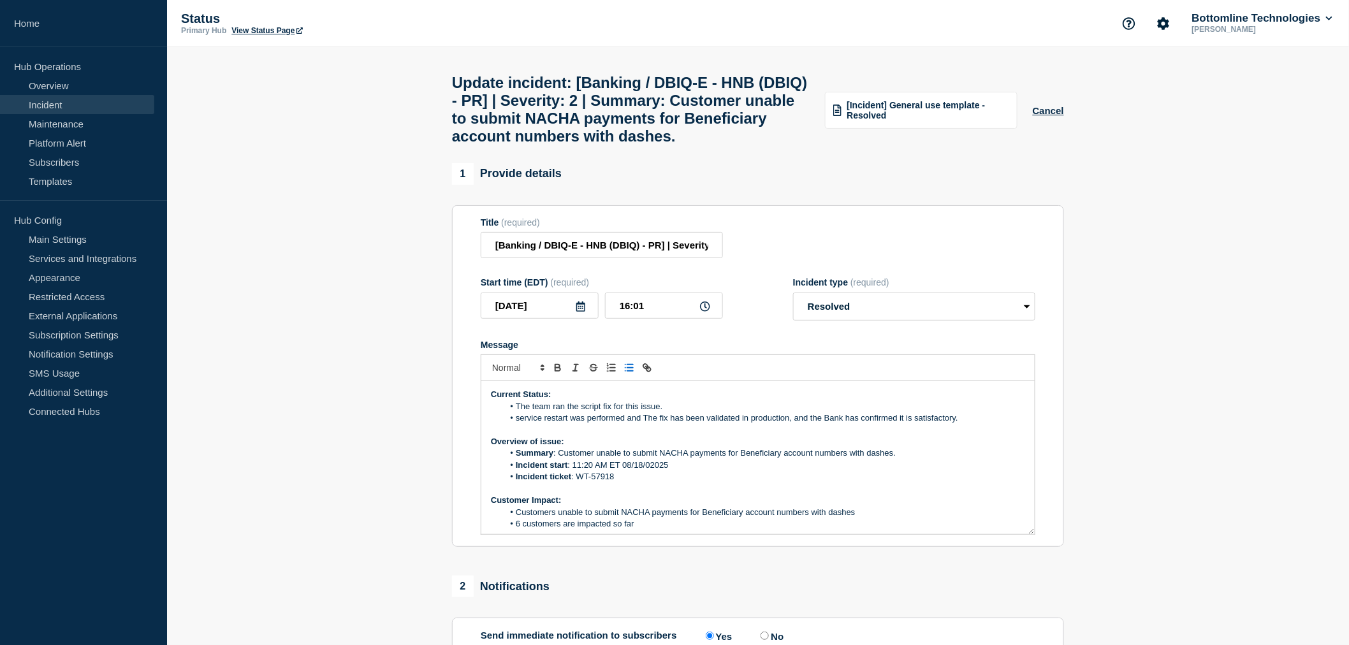
click at [927, 459] on li "Summary : Customer unable to submit NACHA payments for Beneficiary account numb…" at bounding box center [765, 453] width 522 height 11
click at [649, 424] on li "service restart was performed and The fix has been validated in production, and…" at bounding box center [765, 418] width 522 height 11
click at [640, 424] on li "service restart was performed and the fix has been validated in production, and…" at bounding box center [765, 418] width 522 height 11
drag, startPoint x: 946, startPoint y: 457, endPoint x: 886, endPoint y: 452, distance: 59.5
click at [886, 424] on li "service restart was performed. The fix has been validated in production, and th…" at bounding box center [765, 418] width 522 height 11
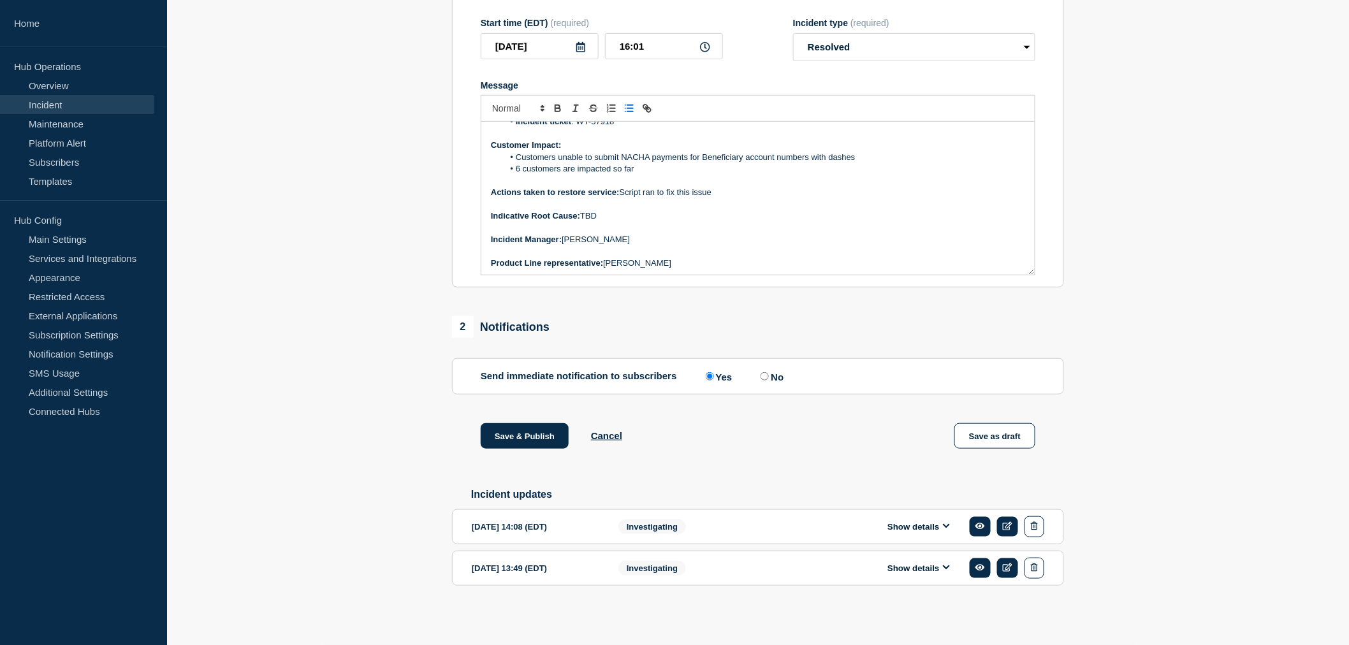
scroll to position [97, 0]
click at [533, 436] on button "Save & Publish" at bounding box center [525, 436] width 88 height 26
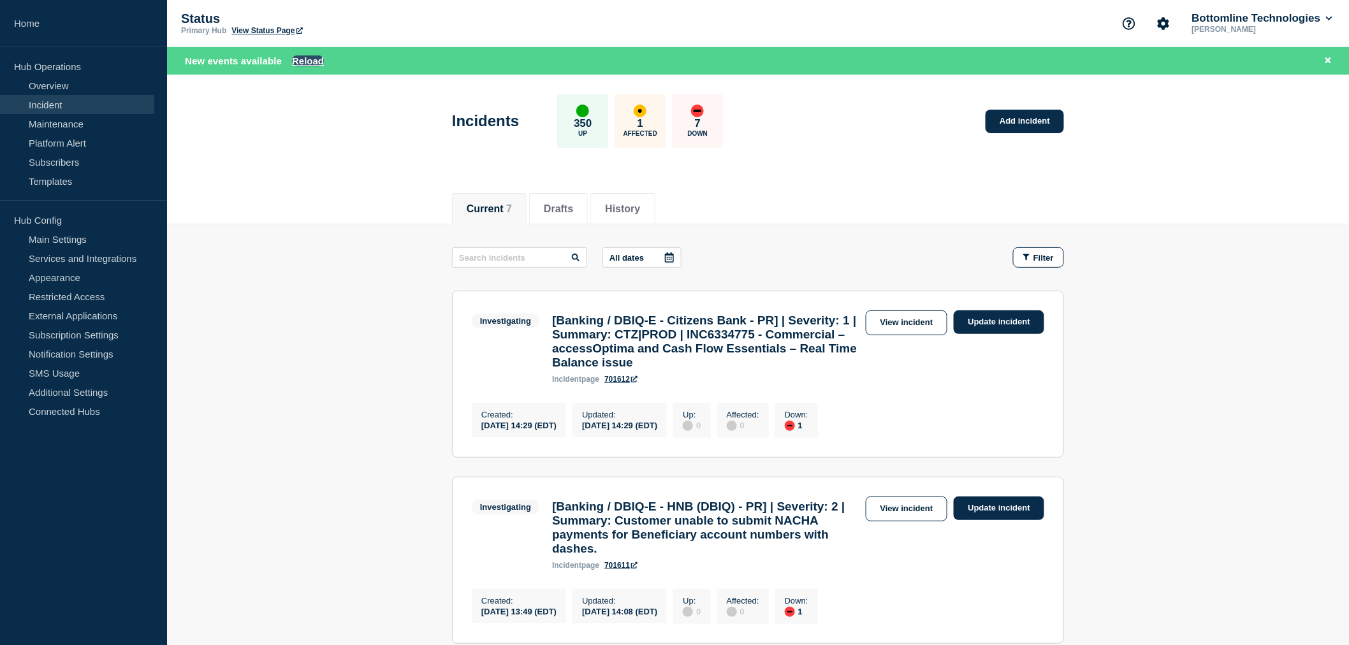
click at [314, 60] on button "Reload" at bounding box center [308, 60] width 32 height 11
